Goal: Transaction & Acquisition: Purchase product/service

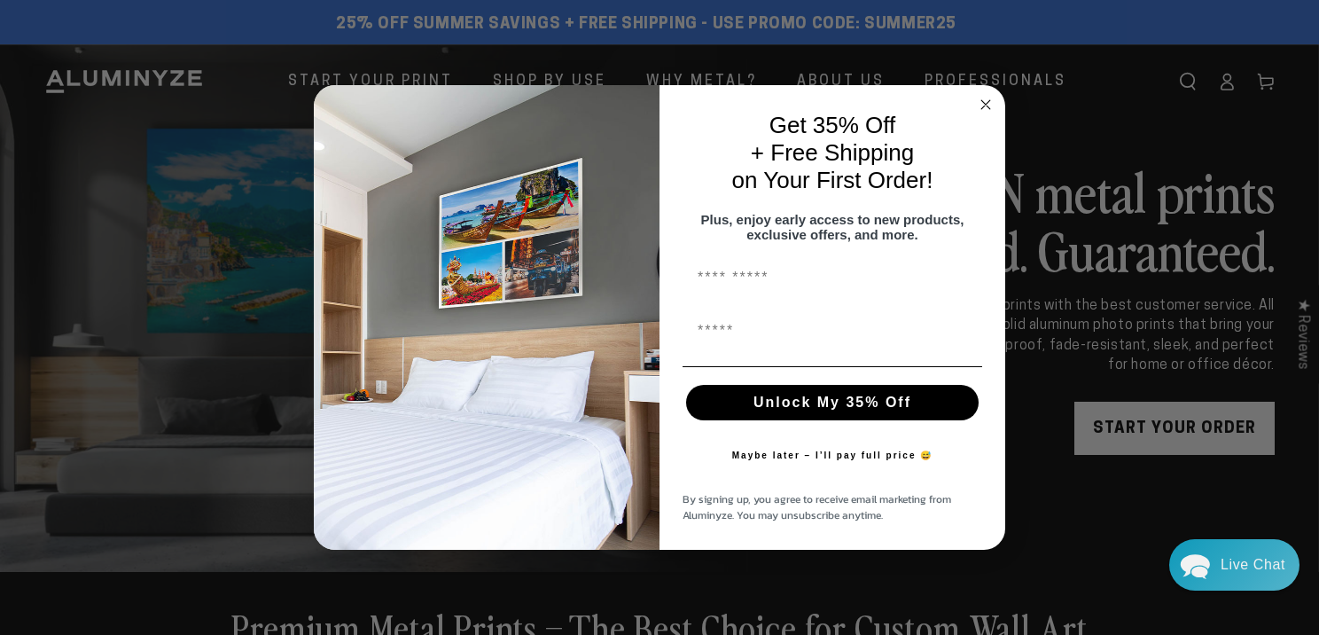
click at [982, 98] on circle "Close dialog" at bounding box center [986, 105] width 20 height 20
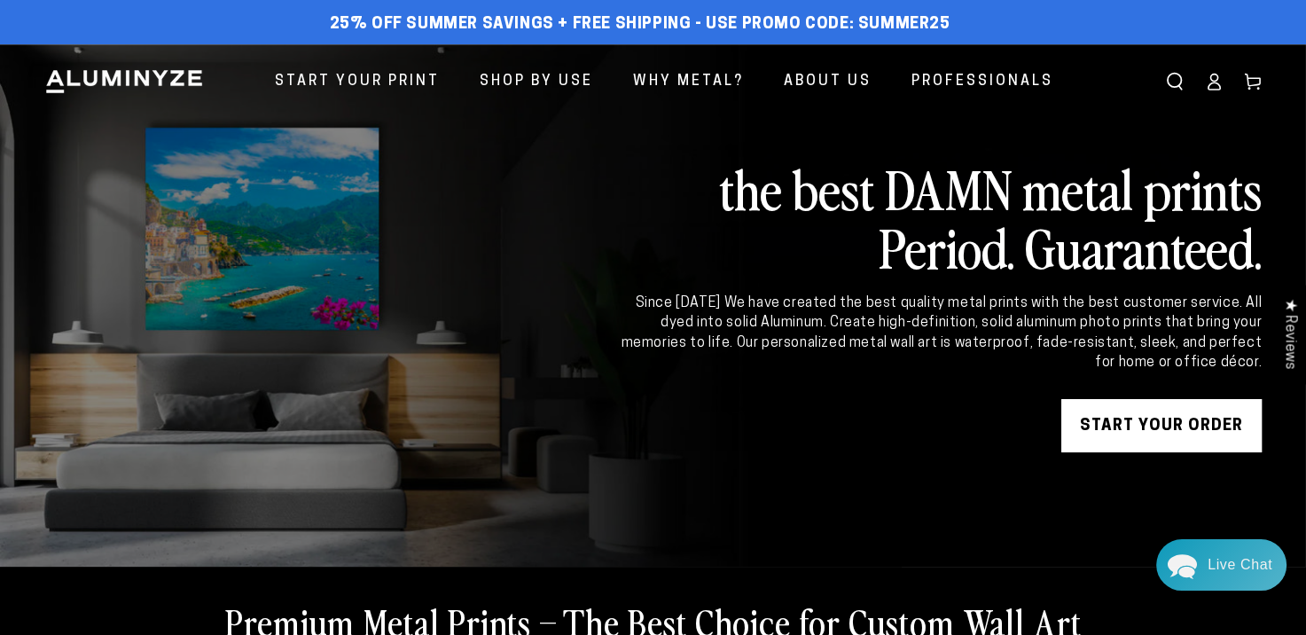
click at [1113, 422] on link "START YOUR Order" at bounding box center [1161, 425] width 200 height 53
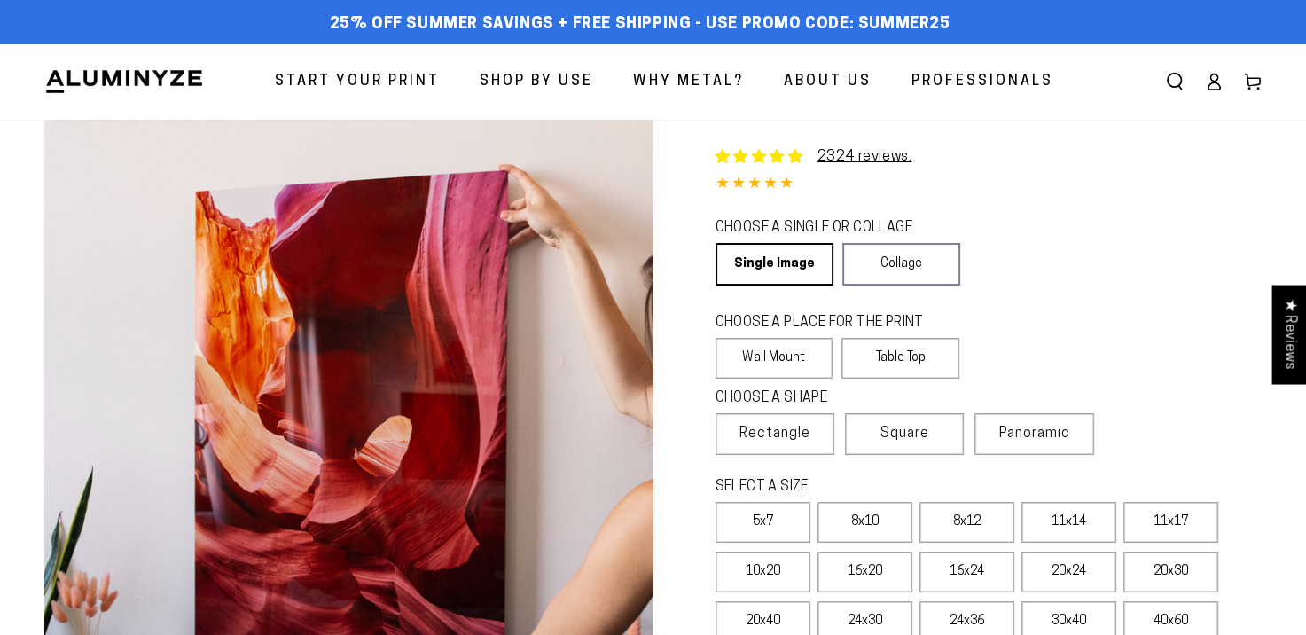
select select "**********"
click at [1144, 521] on label "11x17" at bounding box center [1170, 522] width 95 height 41
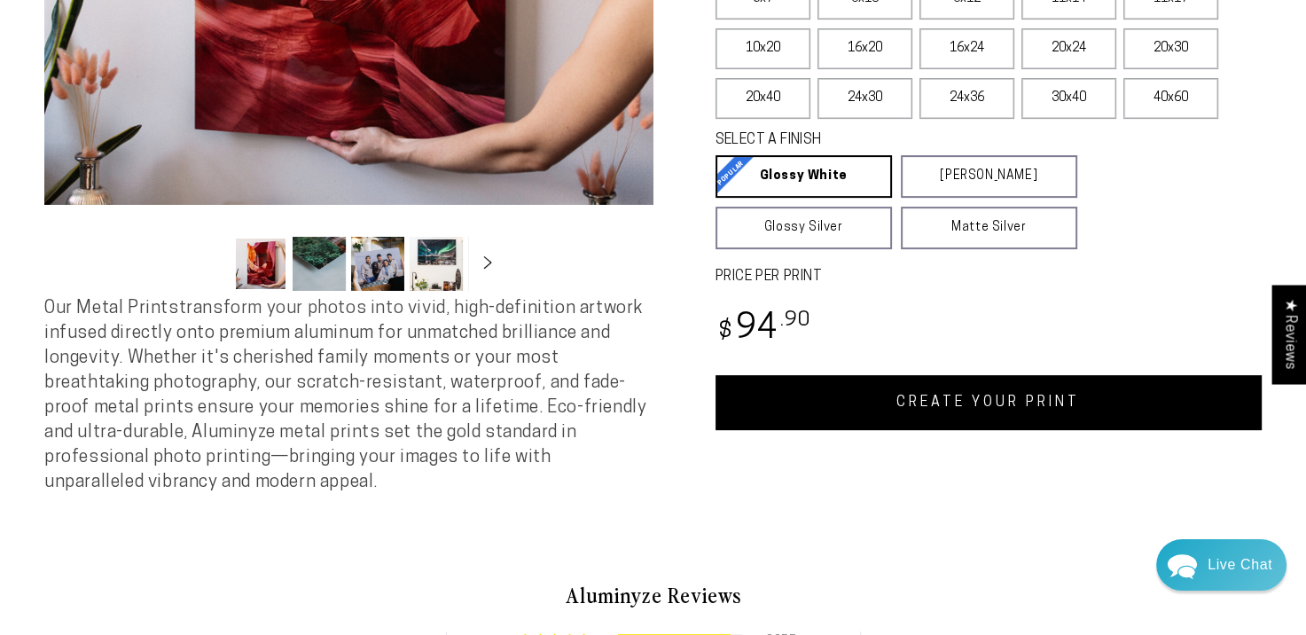
scroll to position [554, 0]
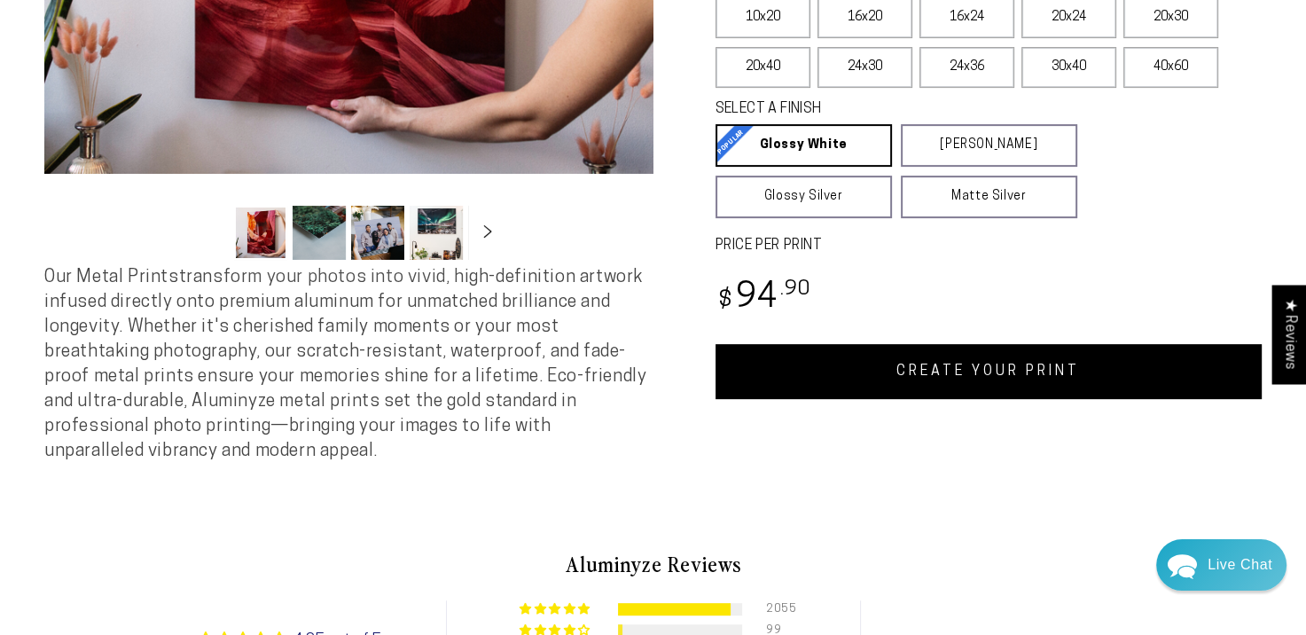
click at [1023, 362] on link "CREATE YOUR PRINT" at bounding box center [988, 371] width 547 height 55
